Goal: Check status: Check status

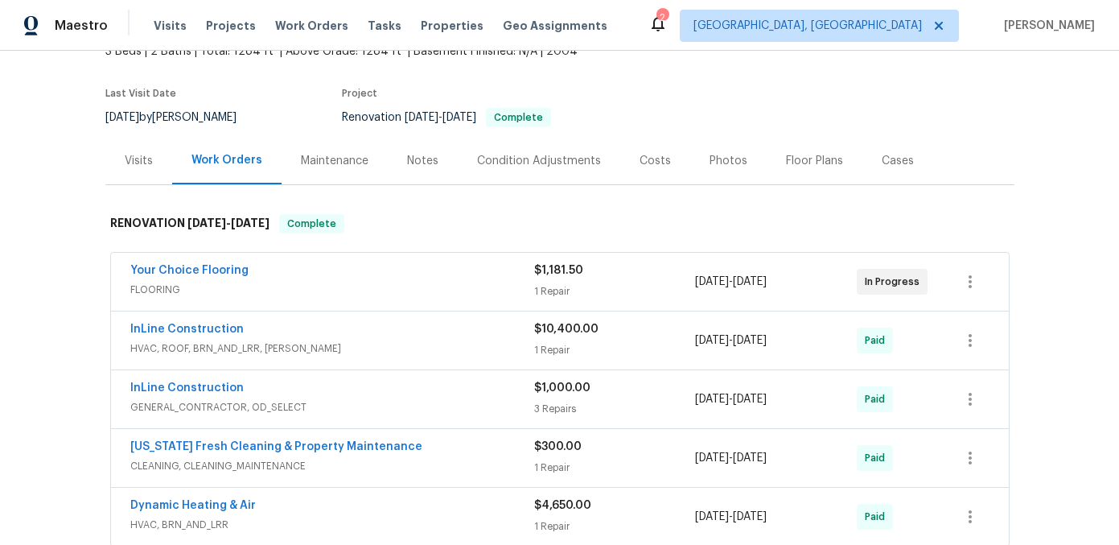
scroll to position [264, 0]
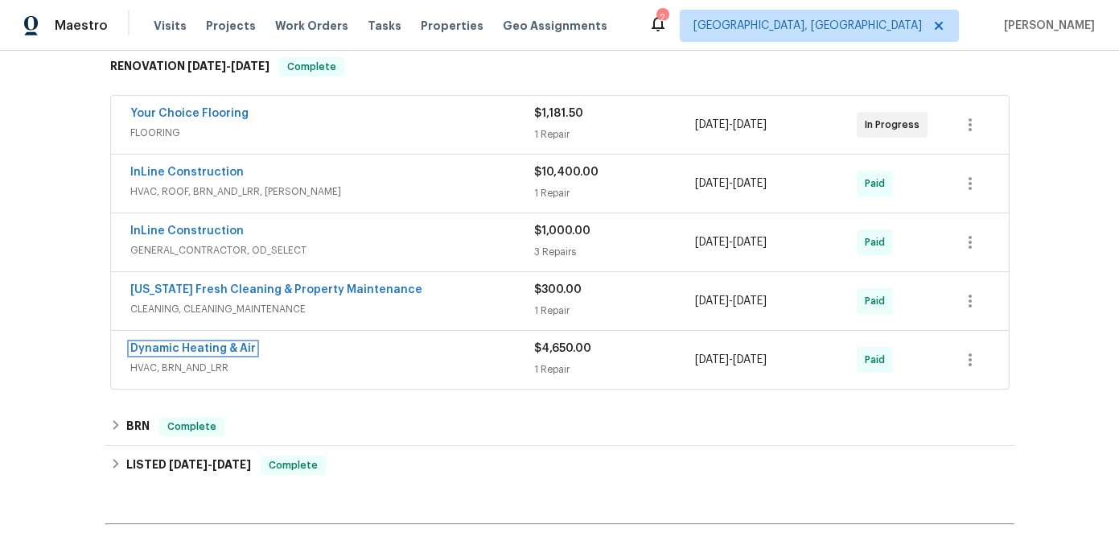
click at [190, 349] on link "Dynamic Heating & Air" at bounding box center [193, 348] width 126 height 11
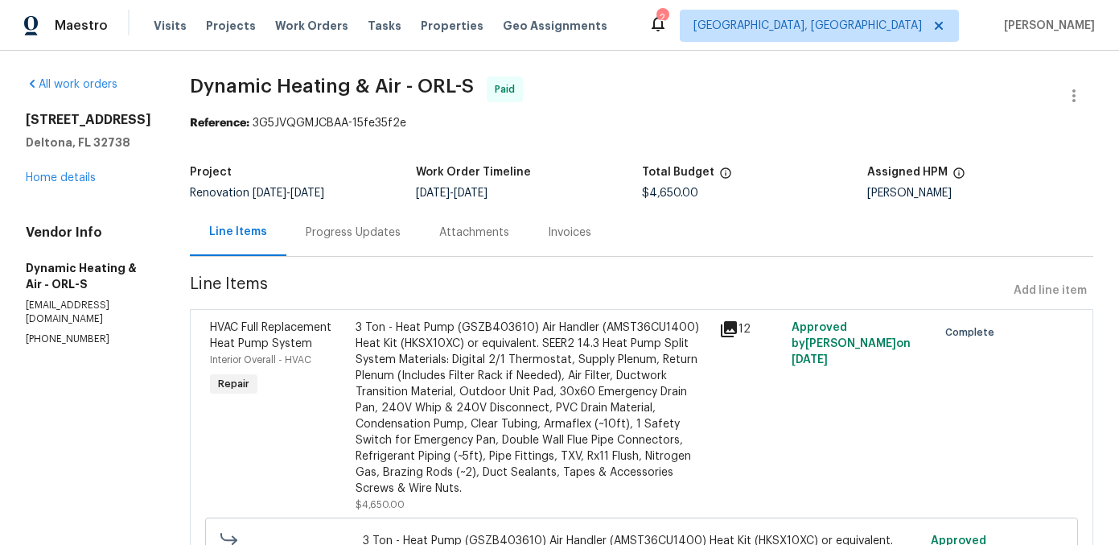
click at [379, 240] on div "Progress Updates" at bounding box center [353, 233] width 95 height 16
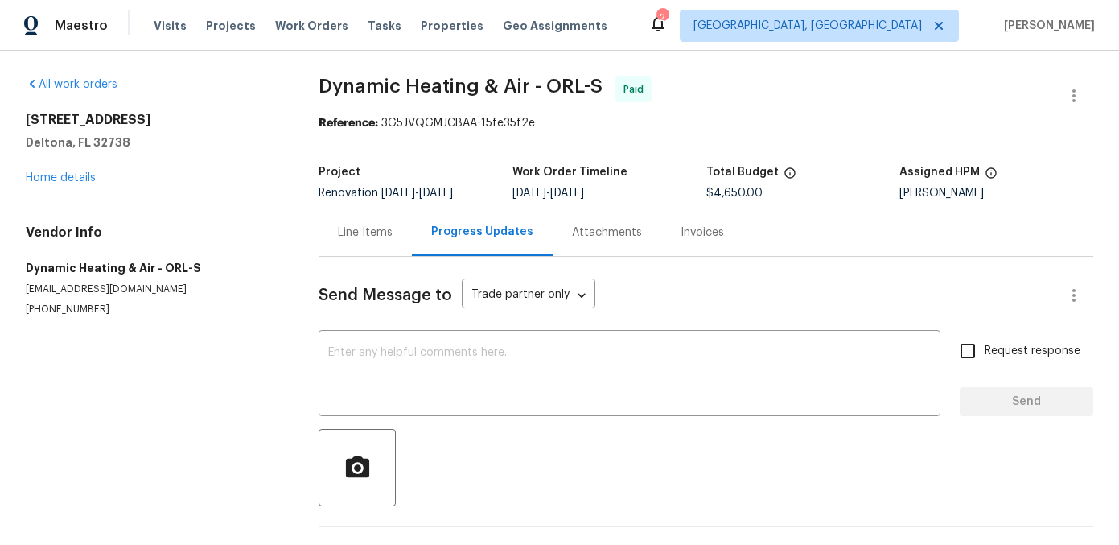
scroll to position [56, 0]
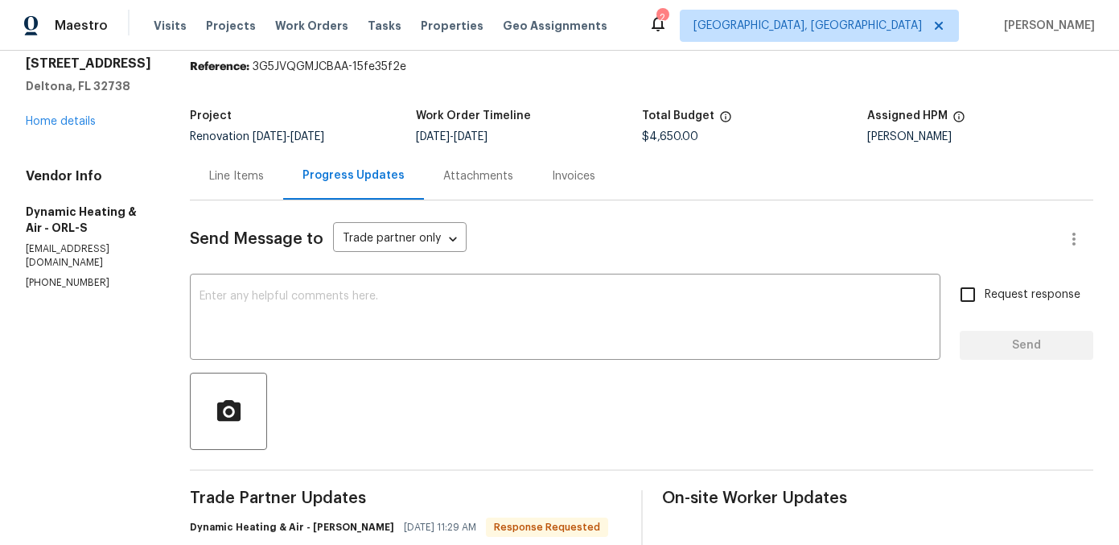
click at [367, 180] on div "Progress Updates" at bounding box center [354, 175] width 102 height 16
click at [254, 186] on div "Line Items" at bounding box center [236, 175] width 93 height 47
